Goal: Information Seeking & Learning: Find specific fact

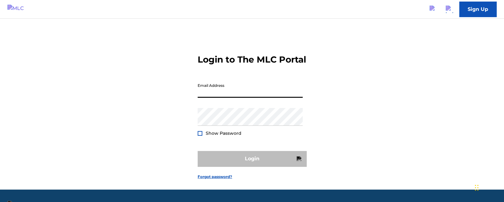
click at [234, 95] on input "Email Address" at bounding box center [249, 89] width 105 height 18
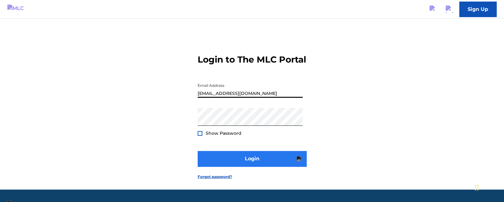
type input "[EMAIL_ADDRESS][DOMAIN_NAME]"
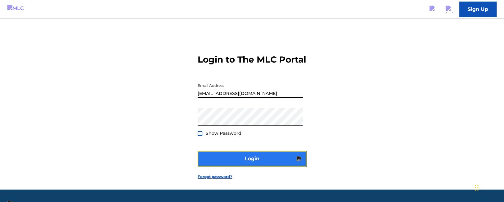
click at [234, 166] on button "Login" at bounding box center [251, 159] width 109 height 16
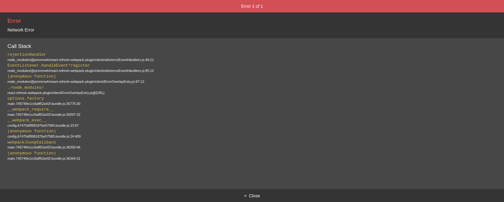
scroll to position [15, 0]
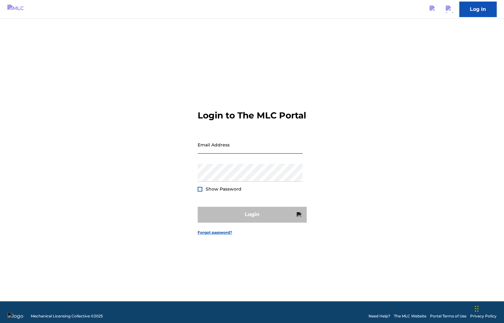
click at [246, 153] on input "Email Address" at bounding box center [249, 145] width 105 height 18
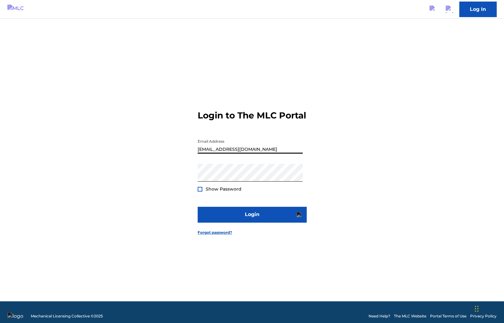
type input "duke.mctesterson@gmail.com"
click at [234, 206] on form "Login to The MLC Portal Email Address duke.mctesterson@gmail.com Password Show …" at bounding box center [251, 167] width 109 height 267
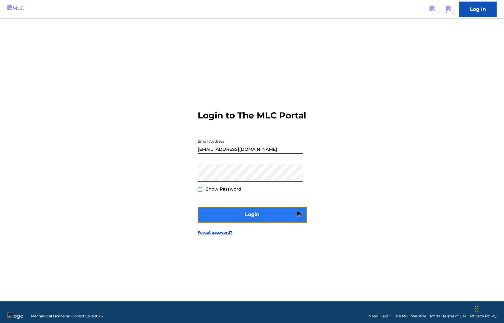
click at [234, 218] on button "Login" at bounding box center [251, 214] width 109 height 16
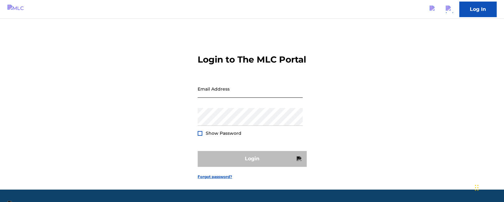
click at [215, 97] on input "Email Address" at bounding box center [249, 89] width 105 height 18
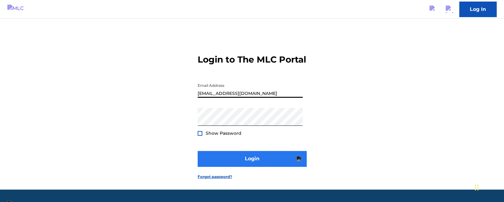
type input "[EMAIL_ADDRESS][DOMAIN_NAME]"
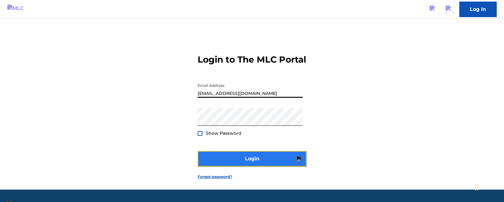
click at [227, 166] on button "Login" at bounding box center [251, 159] width 109 height 16
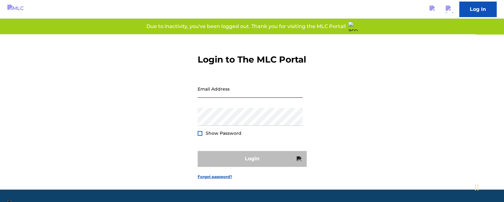
click at [211, 97] on input "Email Address" at bounding box center [249, 89] width 105 height 18
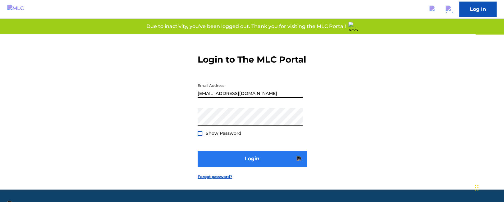
type input "duke.mctesterson@gmail.com"
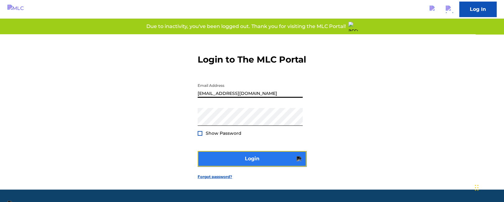
click at [240, 166] on button "Login" at bounding box center [251, 159] width 109 height 16
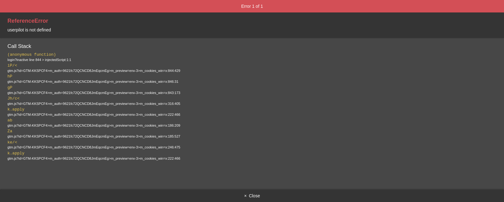
scroll to position [28, 0]
click at [251, 193] on button "× Close" at bounding box center [252, 195] width 504 height 12
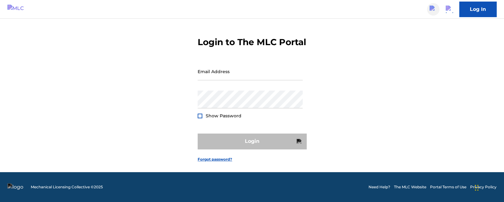
click at [429, 9] on img at bounding box center [432, 9] width 7 height 7
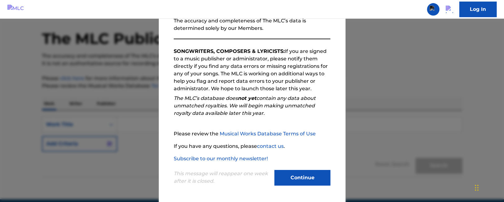
scroll to position [33, 0]
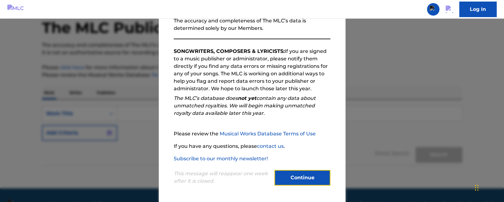
click at [296, 173] on button "Continue" at bounding box center [302, 178] width 56 height 16
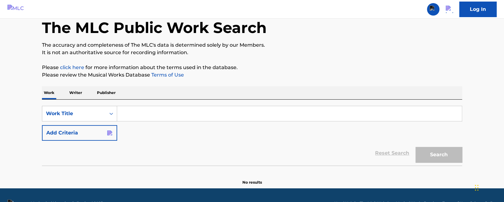
click at [162, 108] on input "Search Form" at bounding box center [289, 113] width 344 height 15
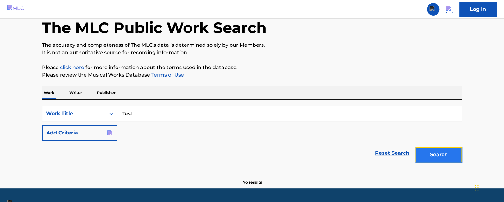
click at [424, 155] on button "Search" at bounding box center [438, 155] width 47 height 16
click at [429, 152] on button "Search" at bounding box center [438, 155] width 47 height 16
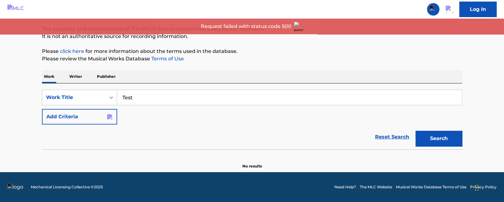
scroll to position [48, 0]
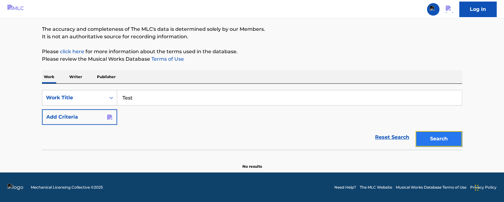
click at [429, 134] on button "Search" at bounding box center [438, 139] width 47 height 16
click at [444, 134] on button "Search" at bounding box center [438, 139] width 47 height 16
click at [434, 132] on button "Search" at bounding box center [438, 139] width 47 height 16
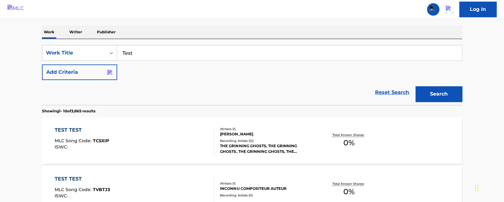
scroll to position [73, 0]
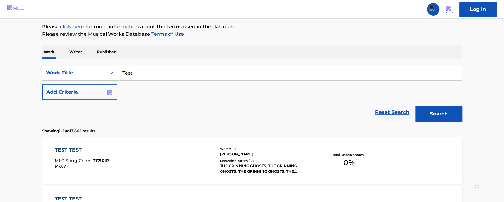
drag, startPoint x: 145, startPoint y: 69, endPoint x: 93, endPoint y: 69, distance: 51.5
click at [117, 69] on input "Test" at bounding box center [289, 72] width 344 height 15
type input "eee"
click at [428, 115] on button "Search" at bounding box center [438, 114] width 47 height 16
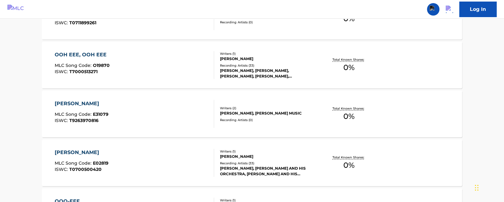
scroll to position [36, 0]
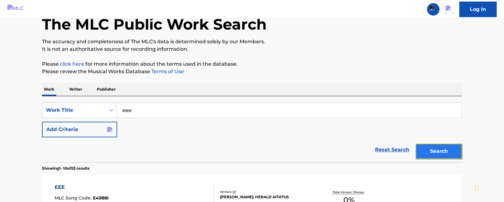
click at [427, 155] on button "Search" at bounding box center [438, 151] width 47 height 16
click at [437, 150] on button "Search" at bounding box center [438, 151] width 47 height 16
click at [441, 149] on button "Search" at bounding box center [438, 151] width 47 height 16
click at [439, 150] on button "Search" at bounding box center [438, 151] width 47 height 16
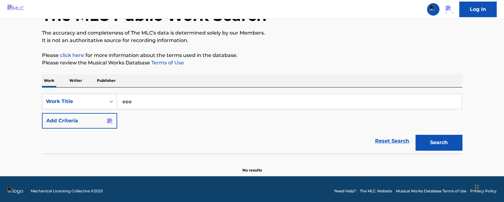
scroll to position [48, 0]
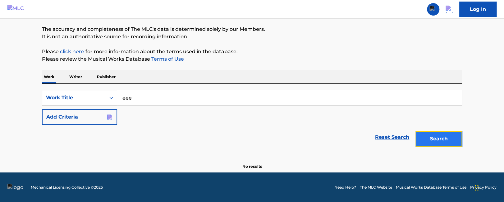
click at [437, 135] on button "Search" at bounding box center [438, 139] width 47 height 16
click at [439, 132] on button "Search" at bounding box center [438, 139] width 47 height 16
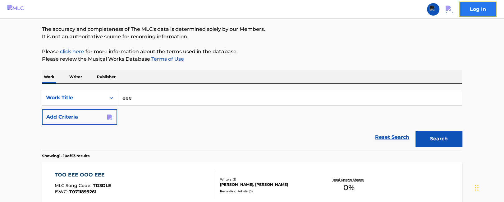
click at [487, 7] on link "Log In" at bounding box center [477, 10] width 37 height 16
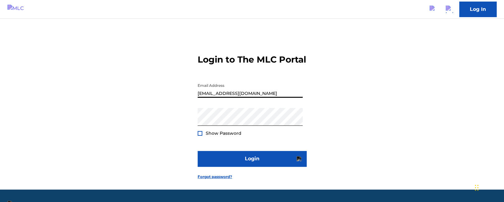
click at [223, 97] on input "duke.mctesterson@gmail.com" at bounding box center [249, 89] width 105 height 18
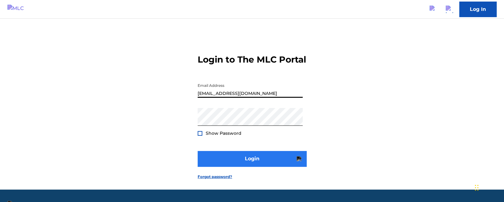
type input "duke.mctesterson@gmail.com"
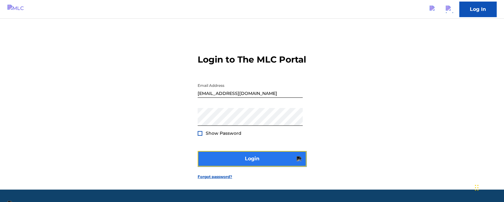
click at [224, 166] on button "Login" at bounding box center [251, 159] width 109 height 16
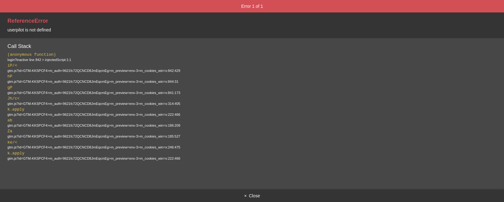
click at [16, 29] on span "userpilot is not defined" at bounding box center [28, 29] width 43 height 5
copy span "userpilot"
click at [261, 194] on button "× Close" at bounding box center [252, 195] width 504 height 12
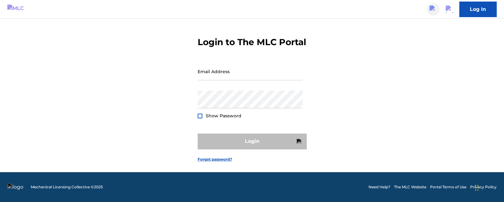
click at [428, 9] on link at bounding box center [433, 9] width 12 height 12
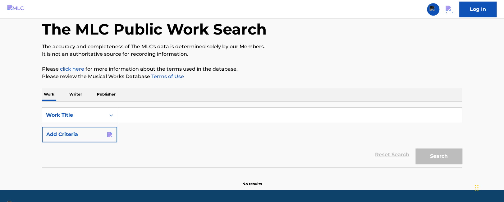
scroll to position [48, 0]
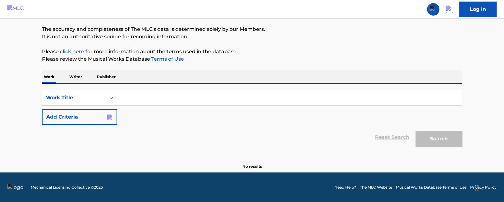
click at [140, 95] on input "Search Form" at bounding box center [289, 97] width 344 height 15
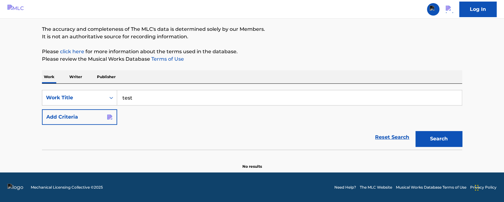
click at [460, 155] on section "No results" at bounding box center [252, 161] width 420 height 16
click at [439, 141] on button "Search" at bounding box center [438, 139] width 47 height 16
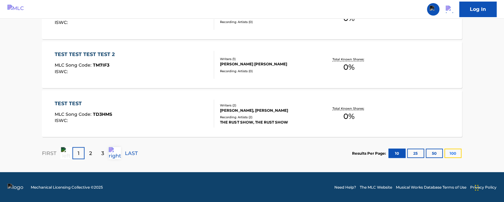
click at [454, 152] on button "100" at bounding box center [452, 152] width 17 height 9
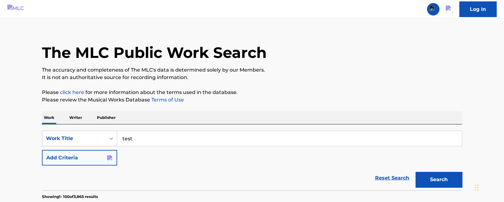
scroll to position [3, 0]
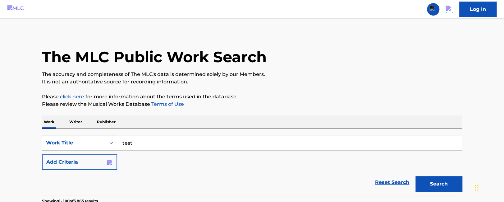
click at [145, 140] on input "test" at bounding box center [289, 142] width 344 height 15
type input "tes"
click at [437, 181] on button "Search" at bounding box center [438, 184] width 47 height 16
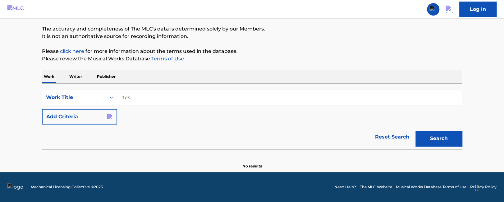
scroll to position [48, 0]
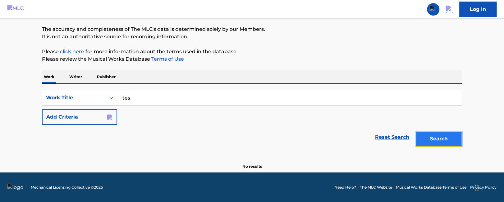
click at [437, 141] on button "Search" at bounding box center [438, 139] width 47 height 16
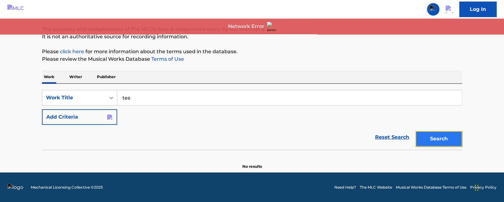
click at [428, 137] on button "Search" at bounding box center [438, 139] width 47 height 16
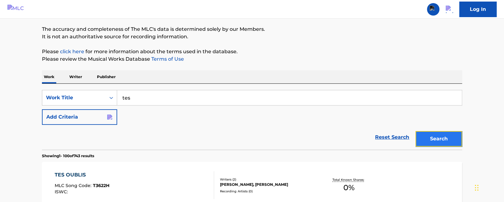
click at [437, 142] on button "Search" at bounding box center [438, 139] width 47 height 16
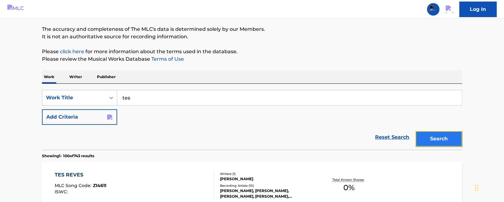
click at [441, 141] on button "Search" at bounding box center [438, 139] width 47 height 16
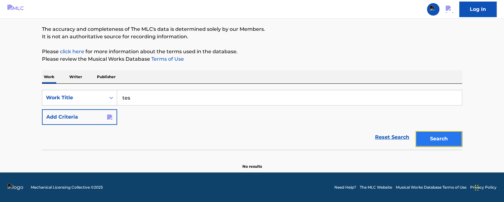
click at [436, 134] on button "Search" at bounding box center [438, 139] width 47 height 16
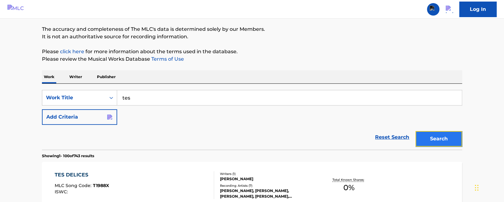
click at [426, 136] on button "Search" at bounding box center [438, 139] width 47 height 16
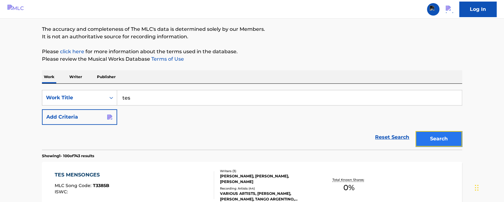
click at [438, 138] on button "Search" at bounding box center [438, 139] width 47 height 16
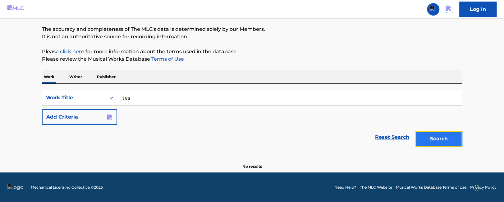
click at [438, 138] on button "Search" at bounding box center [438, 139] width 47 height 16
click at [436, 134] on button "Search" at bounding box center [438, 139] width 47 height 16
click at [428, 138] on button "Search" at bounding box center [438, 139] width 47 height 16
click at [433, 143] on button "Search" at bounding box center [438, 139] width 47 height 16
click at [449, 136] on button "Search" at bounding box center [438, 139] width 47 height 16
